Goal: Information Seeking & Learning: Learn about a topic

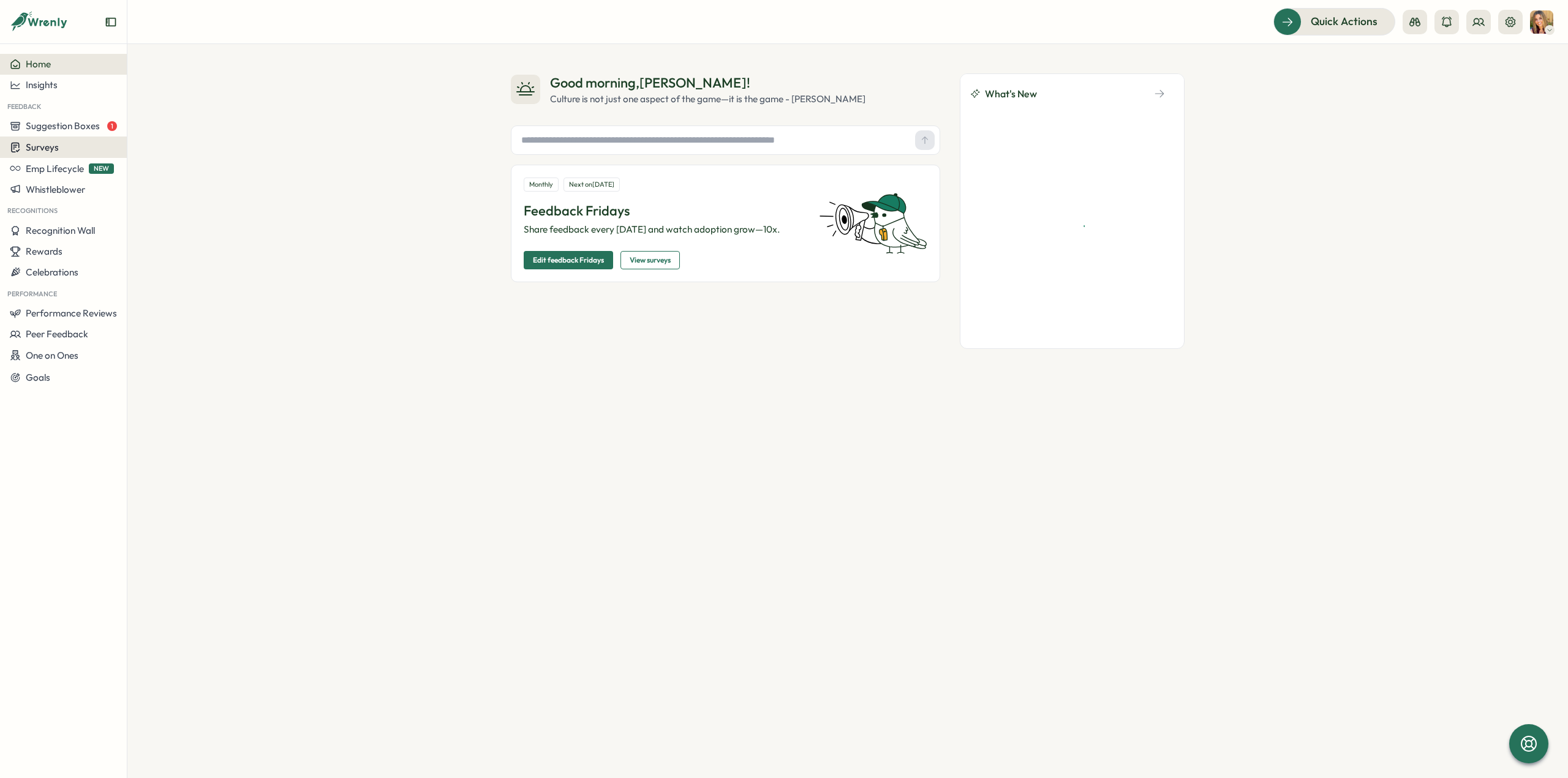
click at [60, 147] on div "Surveys" at bounding box center [63, 147] width 107 height 11
click at [149, 128] on div "Insights" at bounding box center [175, 124] width 91 height 13
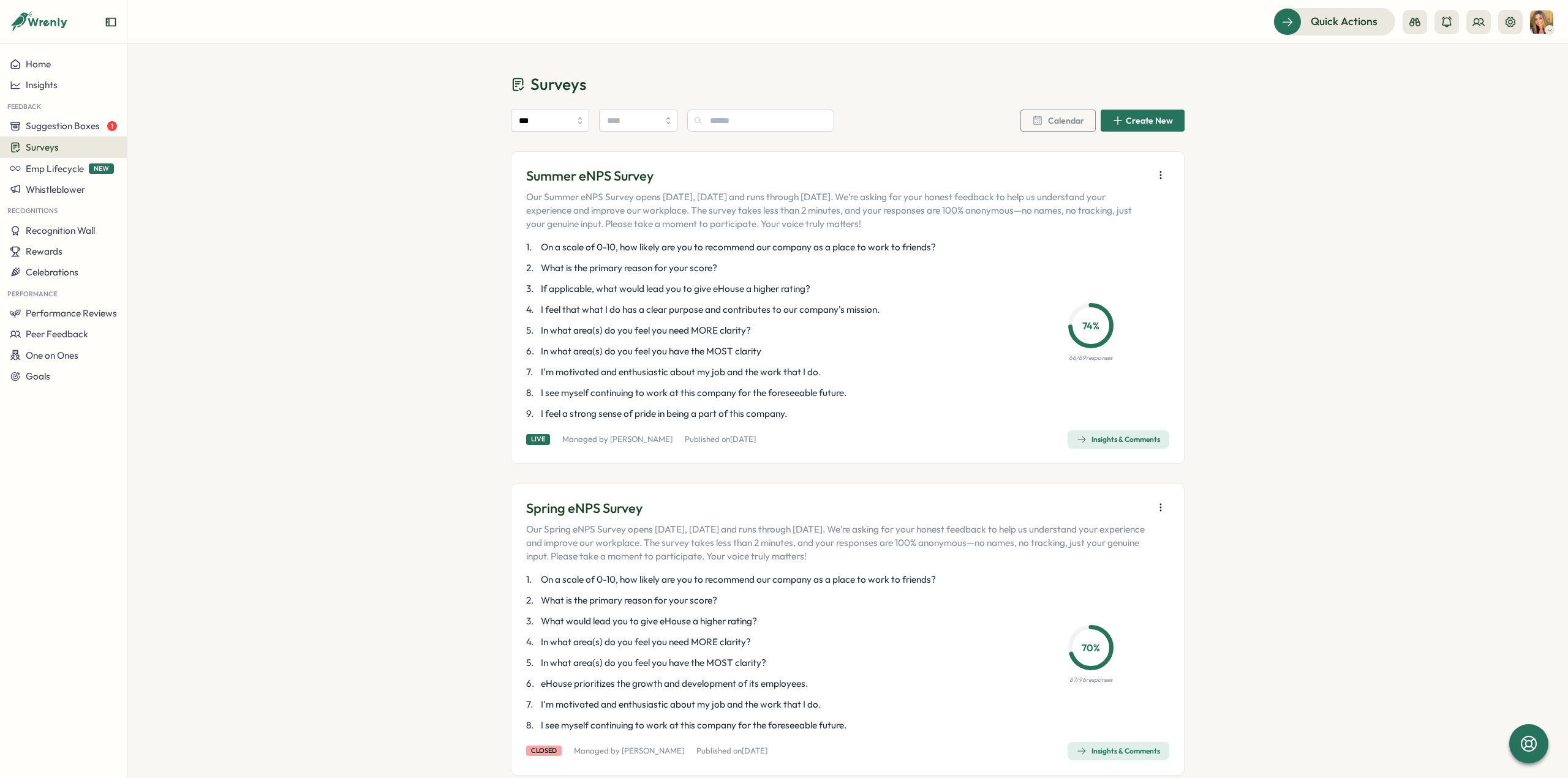
click at [1119, 440] on div "Insights & Comments" at bounding box center [1118, 440] width 84 height 9
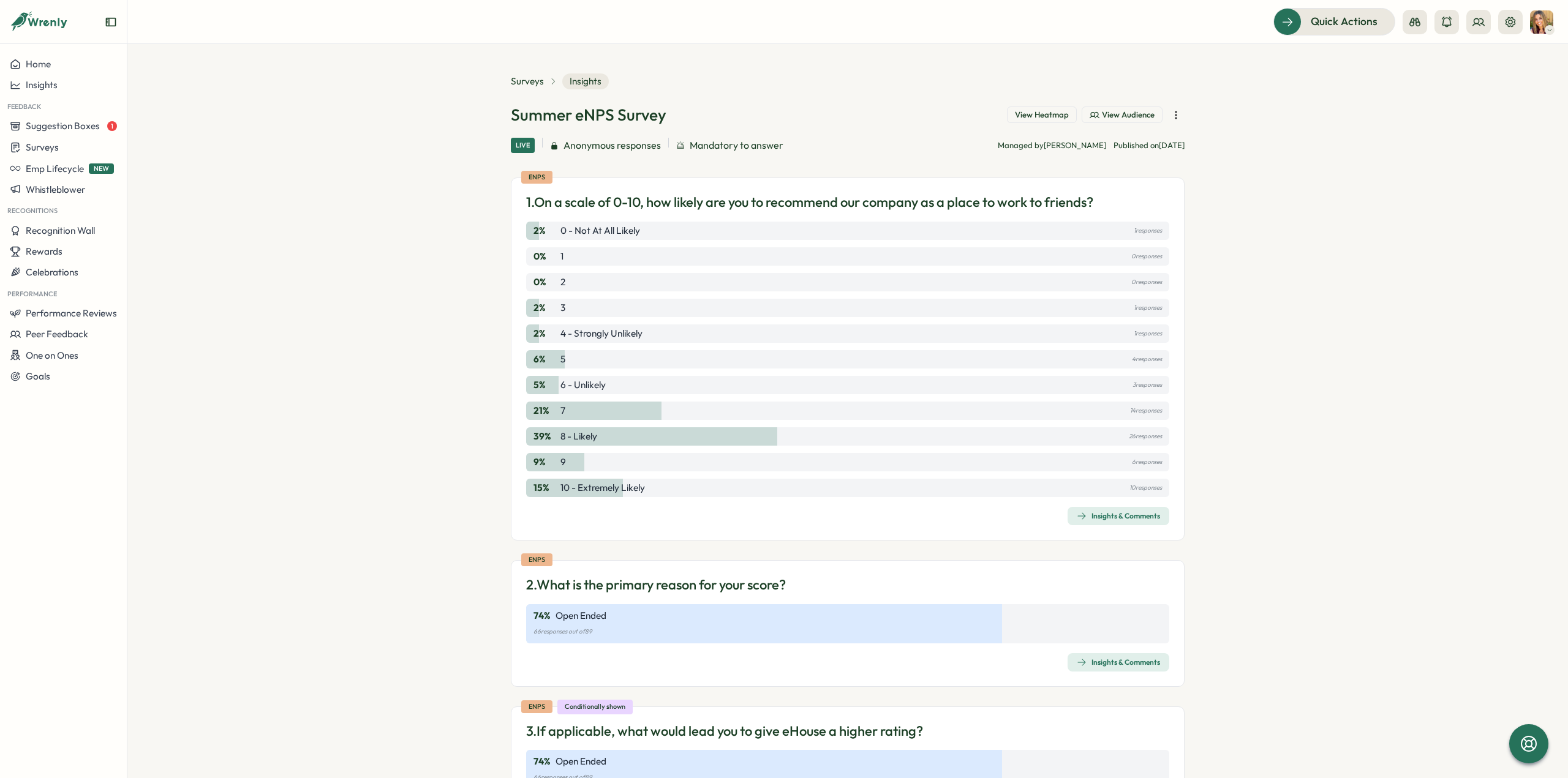
click at [1137, 519] on div "Insights & Comments" at bounding box center [1118, 516] width 84 height 9
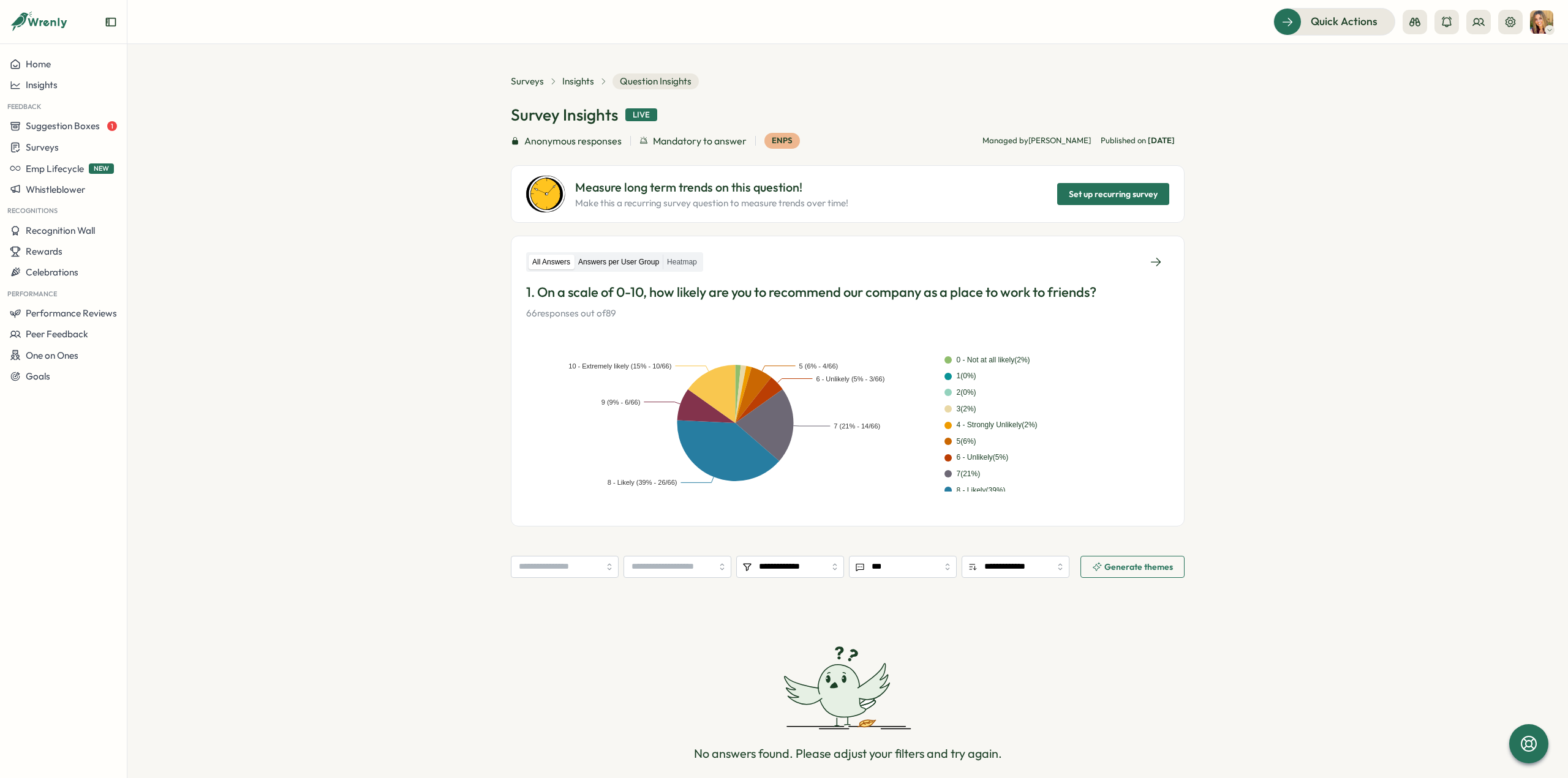
click at [613, 187] on p "Measure long term trends on this question!" at bounding box center [712, 188] width 274 height 19
click at [609, 255] on label "Answers per User Group" at bounding box center [619, 262] width 88 height 15
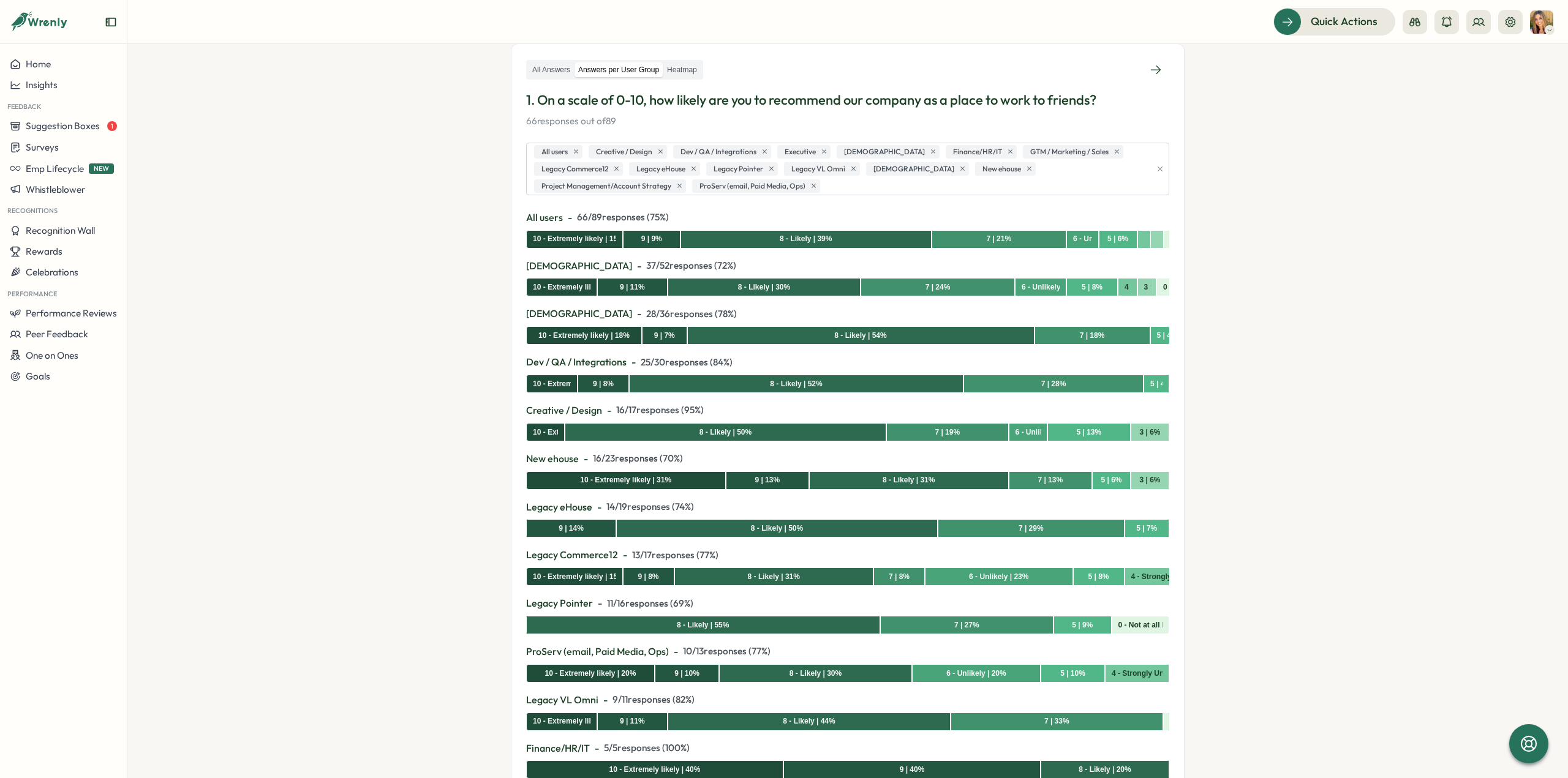
scroll to position [245, 0]
